Goal: Navigation & Orientation: Find specific page/section

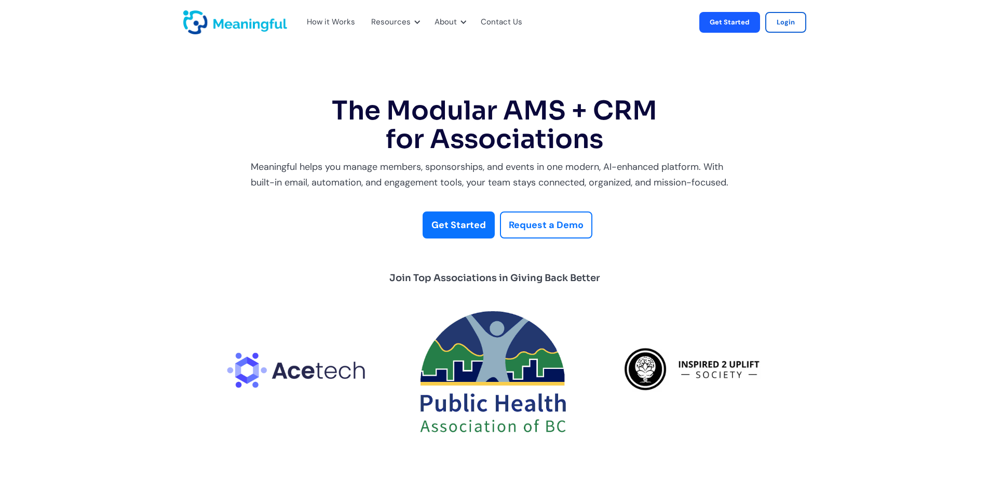
click at [490, 20] on div "Contact Us" at bounding box center [502, 22] width 42 height 13
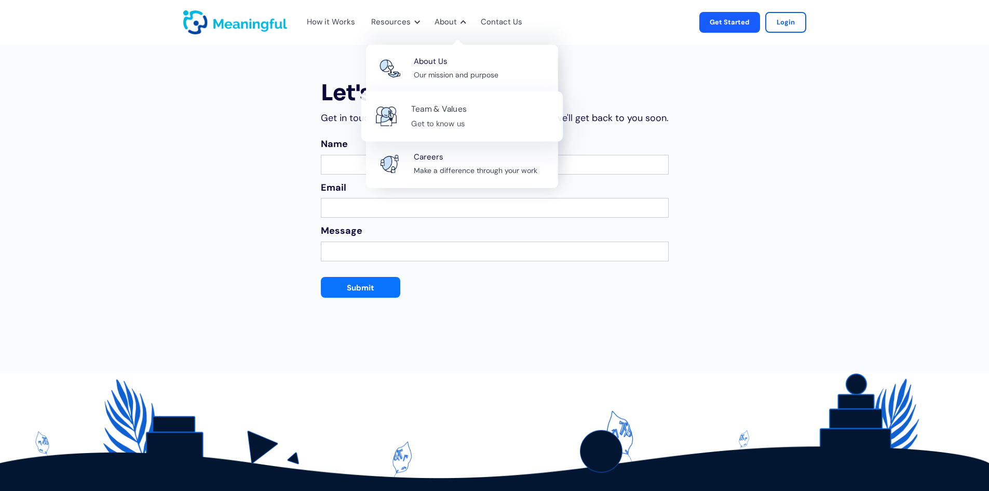
click at [441, 111] on div "Team & Values" at bounding box center [439, 109] width 56 height 14
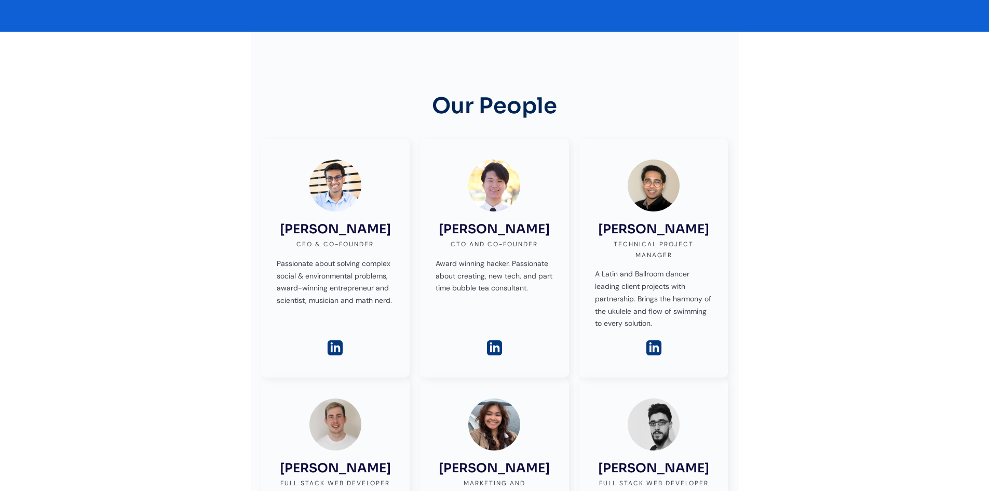
scroll to position [208, 0]
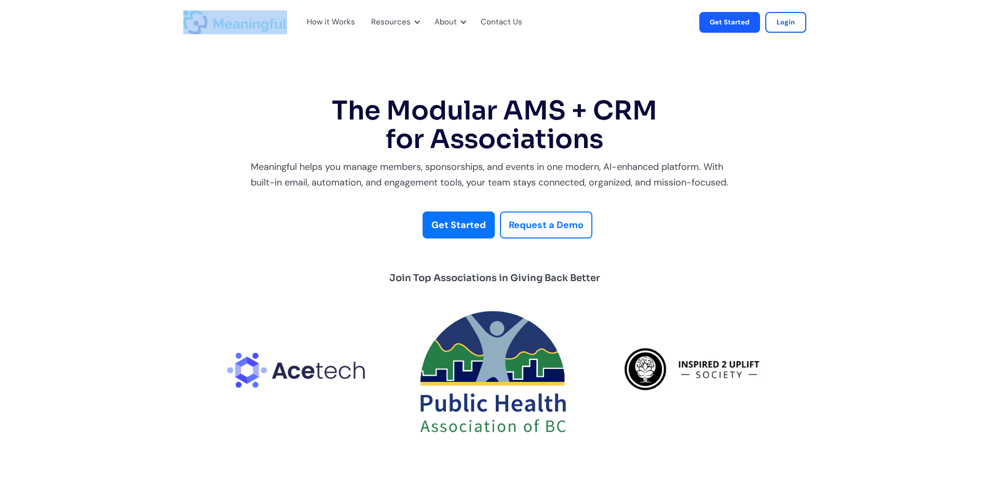
drag, startPoint x: 290, startPoint y: 26, endPoint x: 191, endPoint y: 25, distance: 98.7
click at [191, 25] on div "How it Works Resources Blog Learn purposeful tips and tricks Case Studies See o…" at bounding box center [339, 22] width 312 height 34
copy div "How it Works Resources Blog Learn purposeful tips and tricks Case Studies See o…"
